Goal: Check status

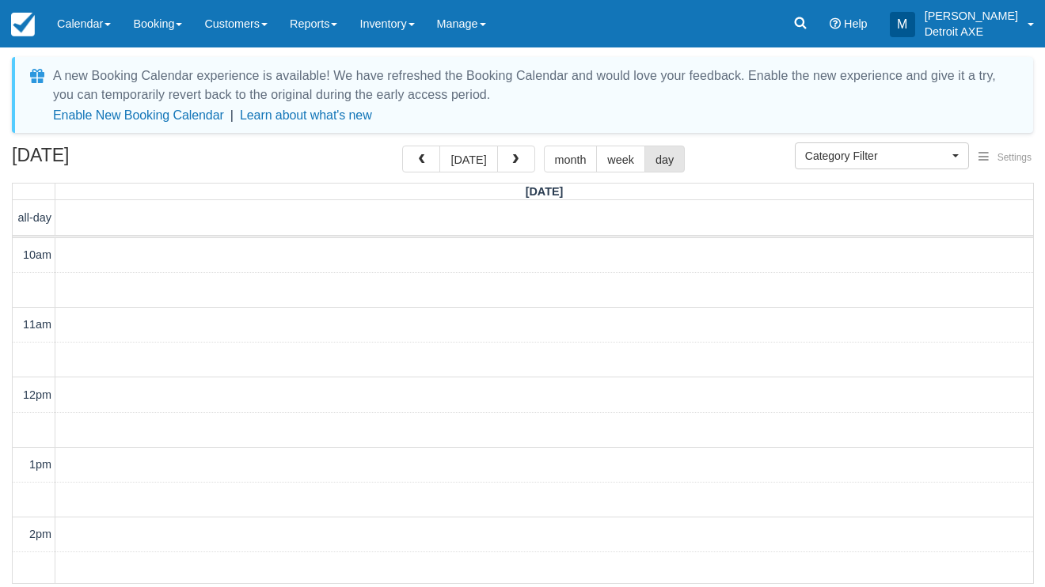
select select
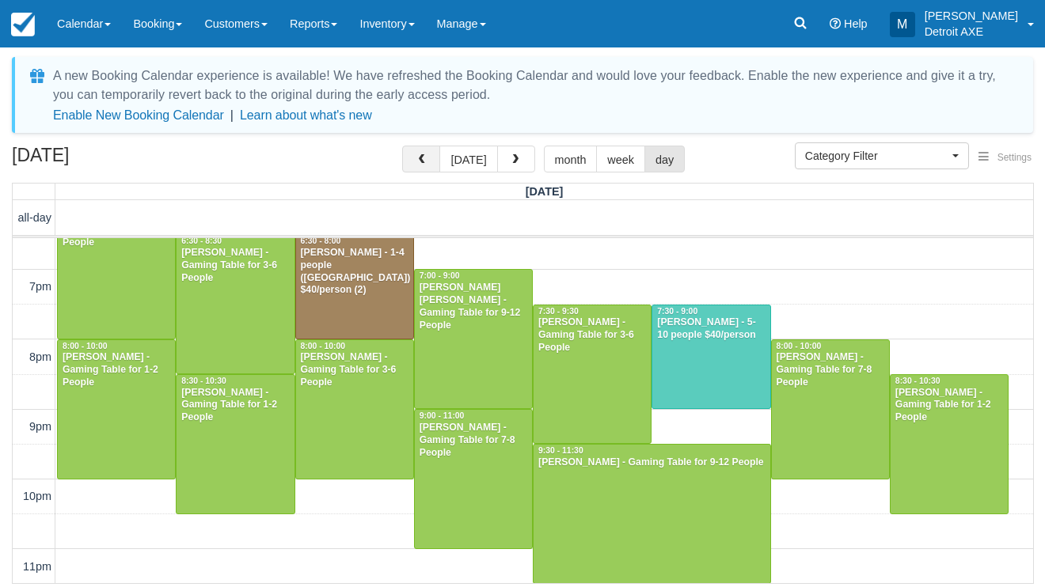
click at [425, 154] on span "button" at bounding box center [421, 159] width 11 height 11
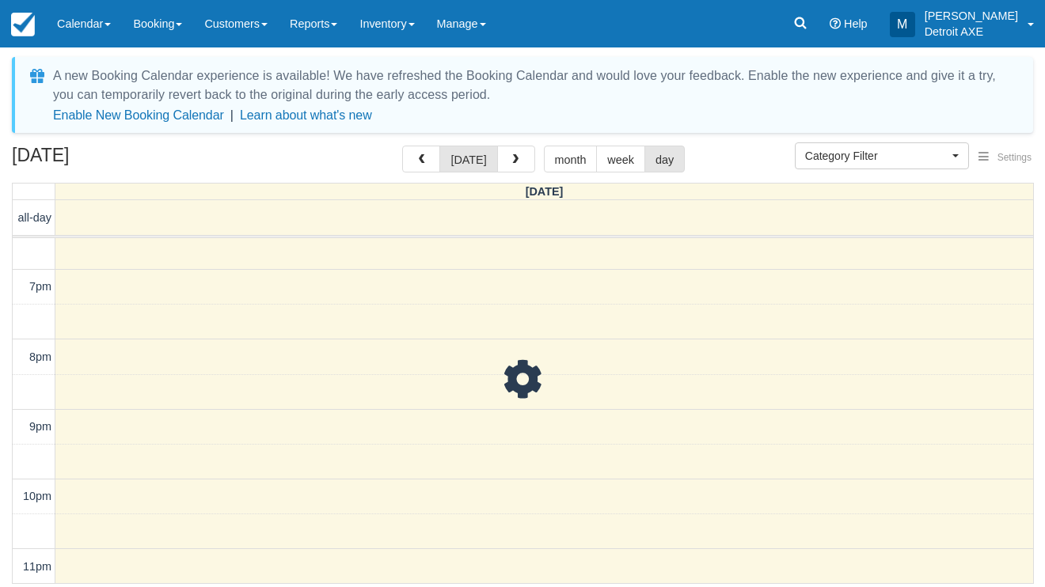
scroll to position [598, 0]
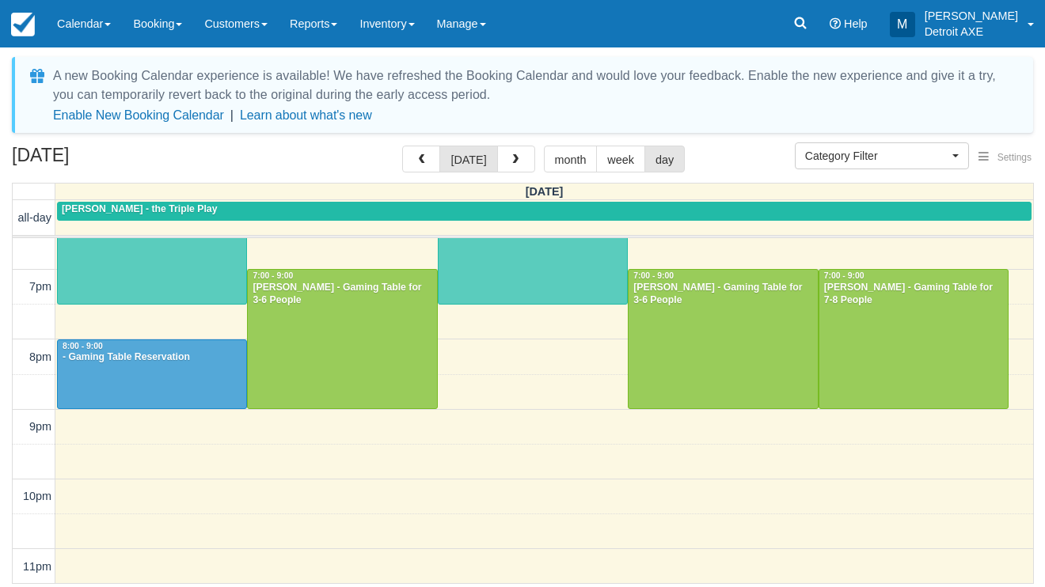
click at [356, 331] on div at bounding box center [342, 339] width 188 height 139
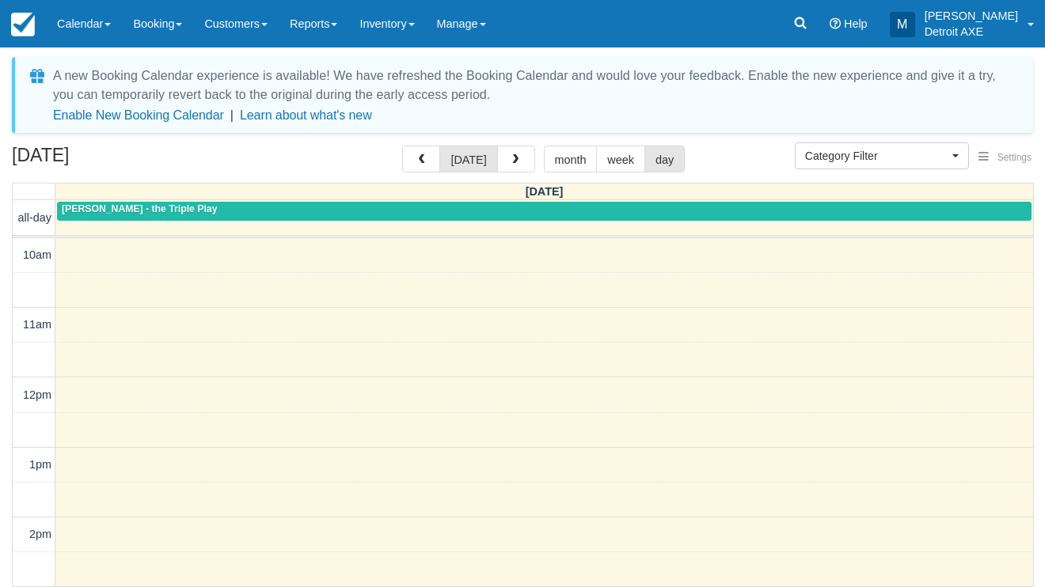
select select
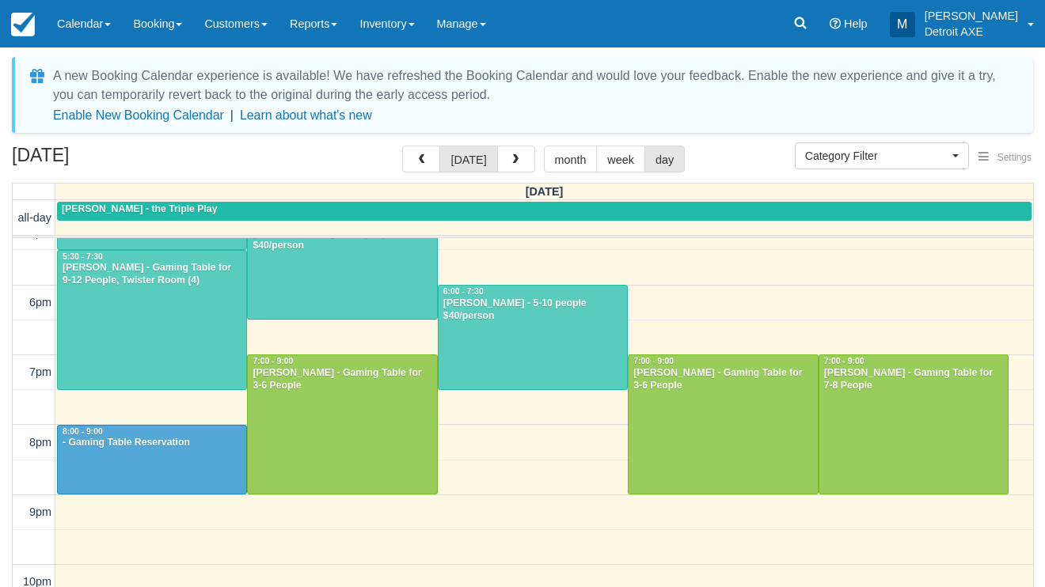
click at [682, 374] on div "Joelle Jones - Gaming Table for 3-6 People" at bounding box center [723, 379] width 181 height 25
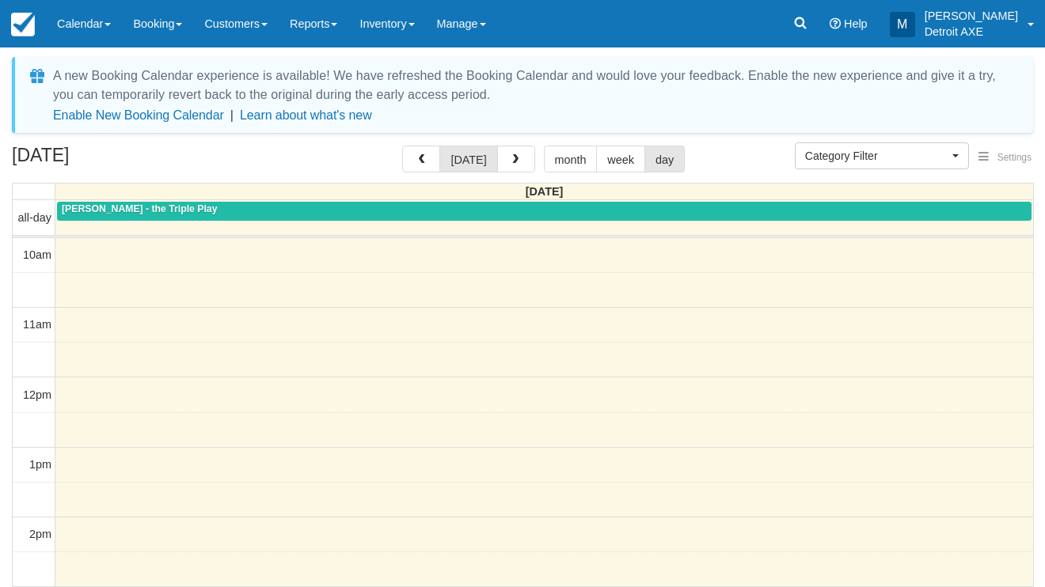
select select
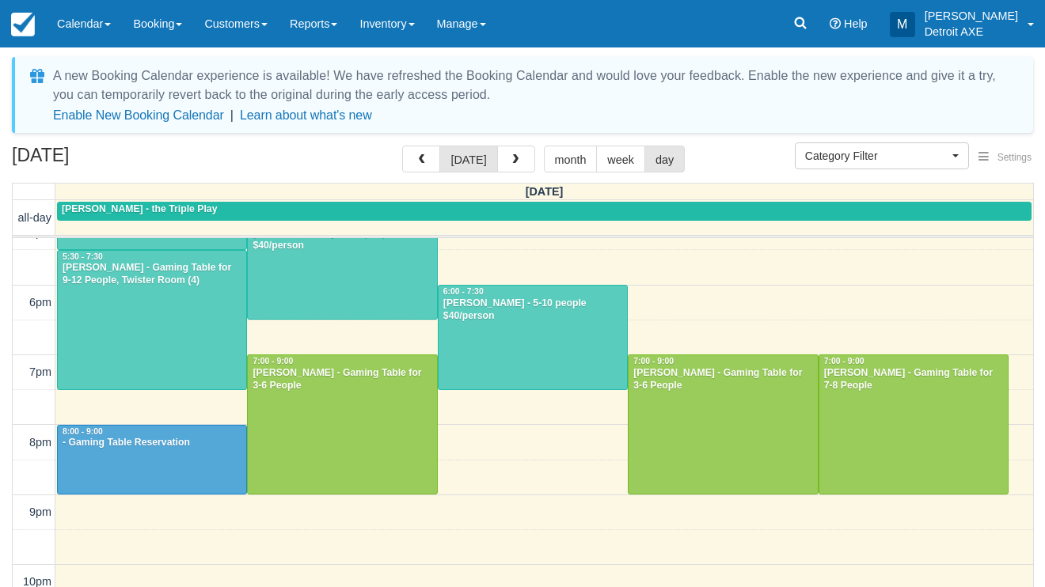
click at [888, 393] on div at bounding box center [913, 424] width 188 height 139
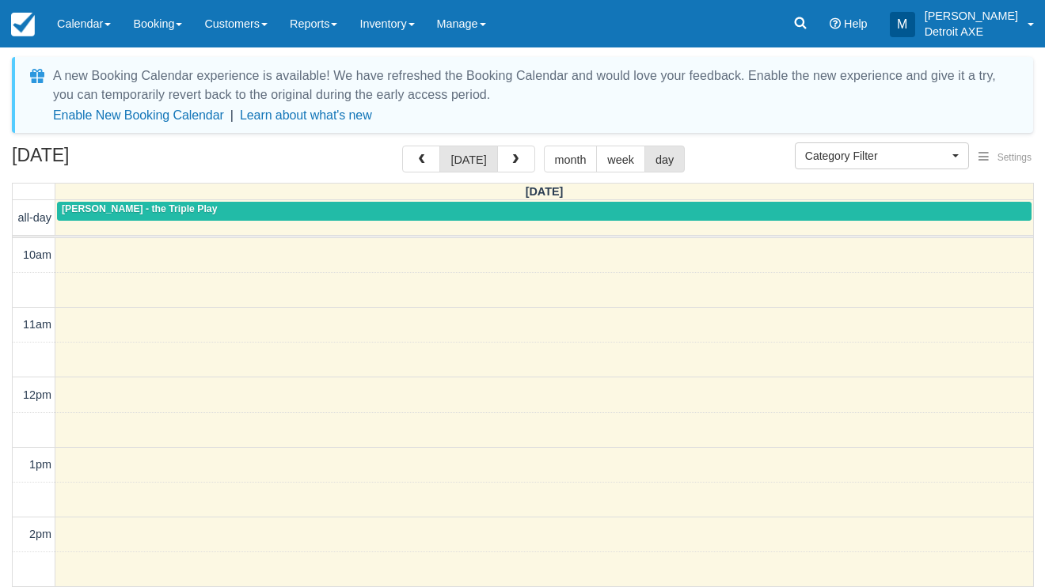
select select
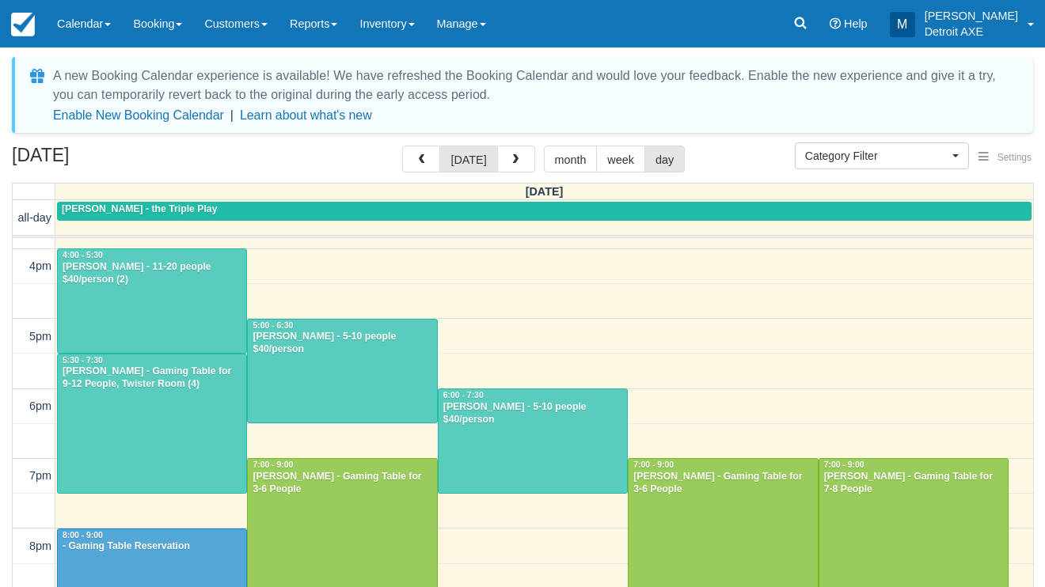
scroll to position [409, 0]
click at [219, 396] on div at bounding box center [152, 423] width 188 height 139
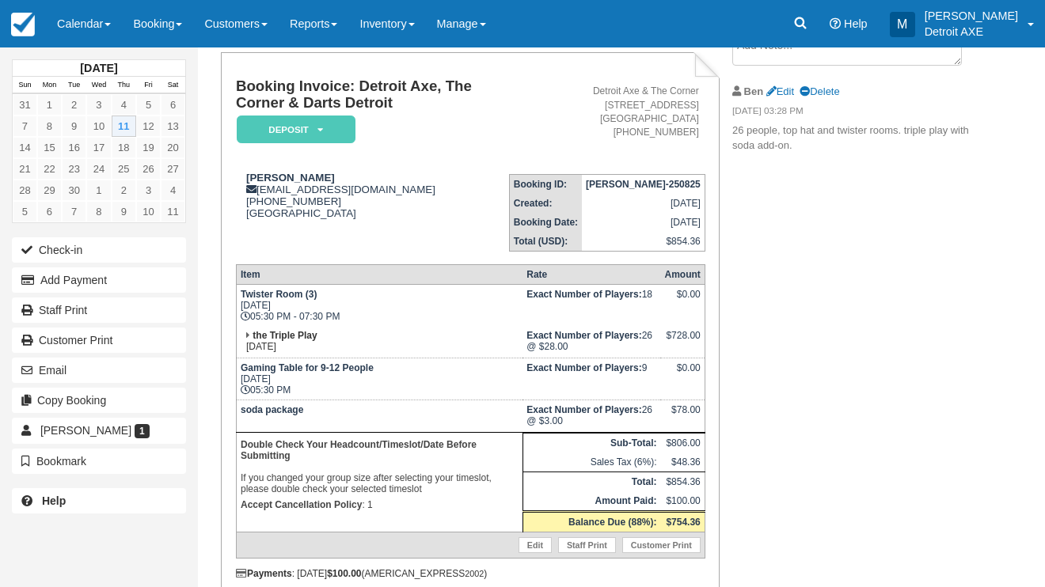
scroll to position [120, 0]
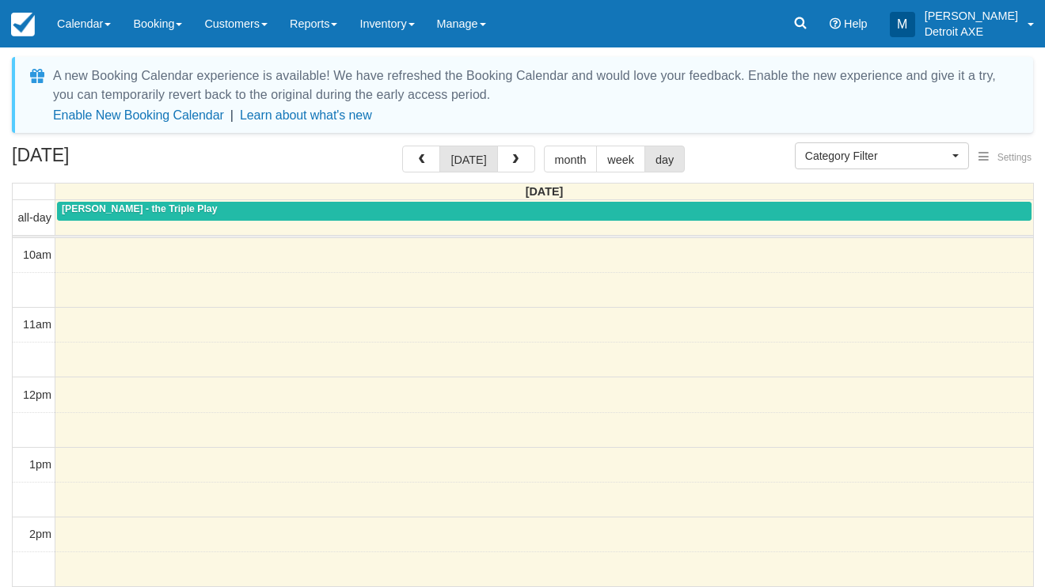
select select
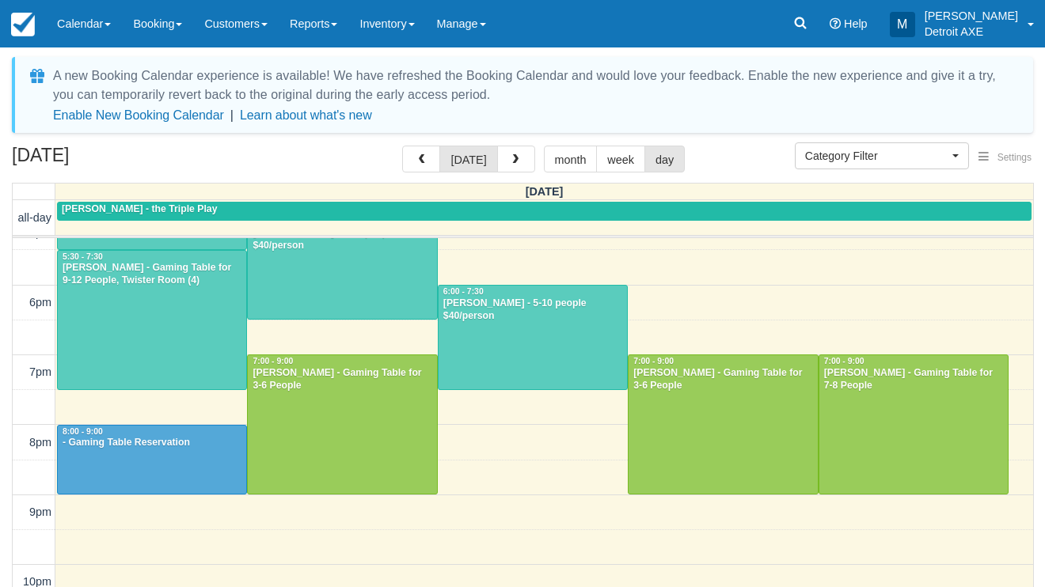
scroll to position [512, 0]
